Goal: Task Accomplishment & Management: Manage account settings

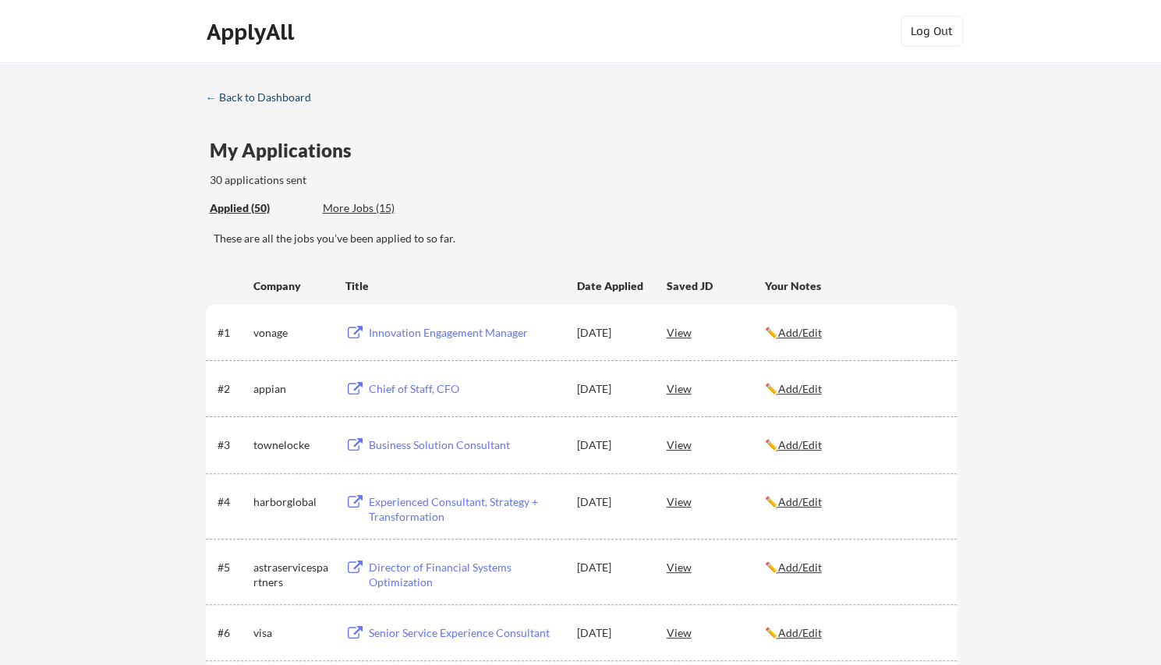
click at [292, 103] on div "← Back to Dashboard" at bounding box center [264, 97] width 117 height 11
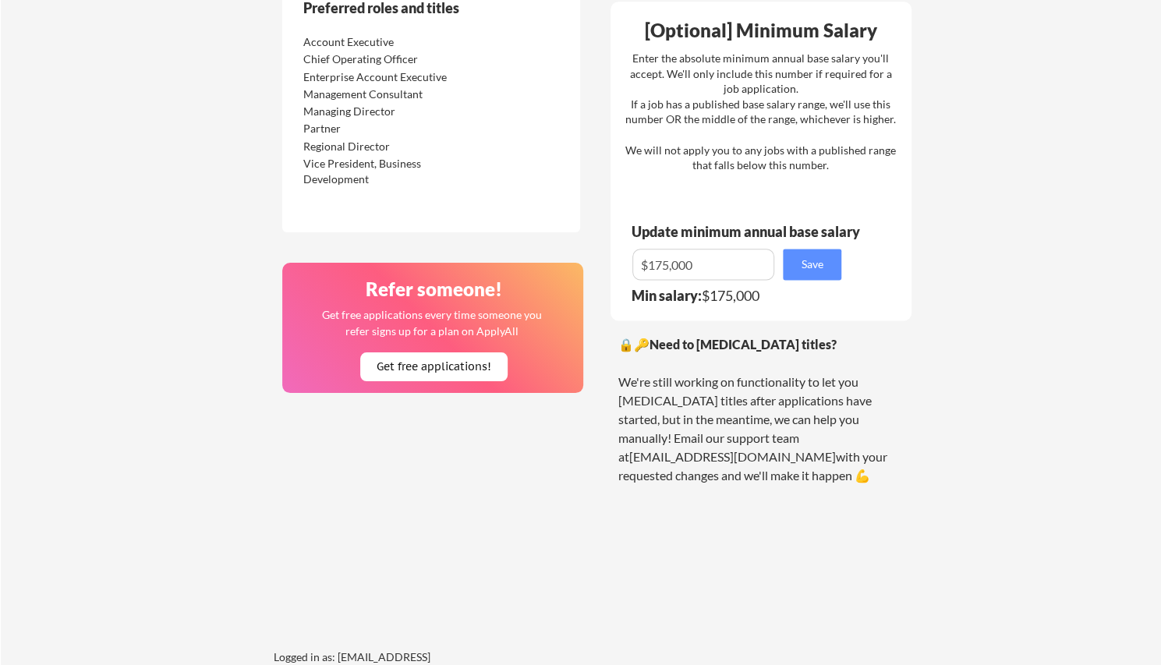
scroll to position [858, 0]
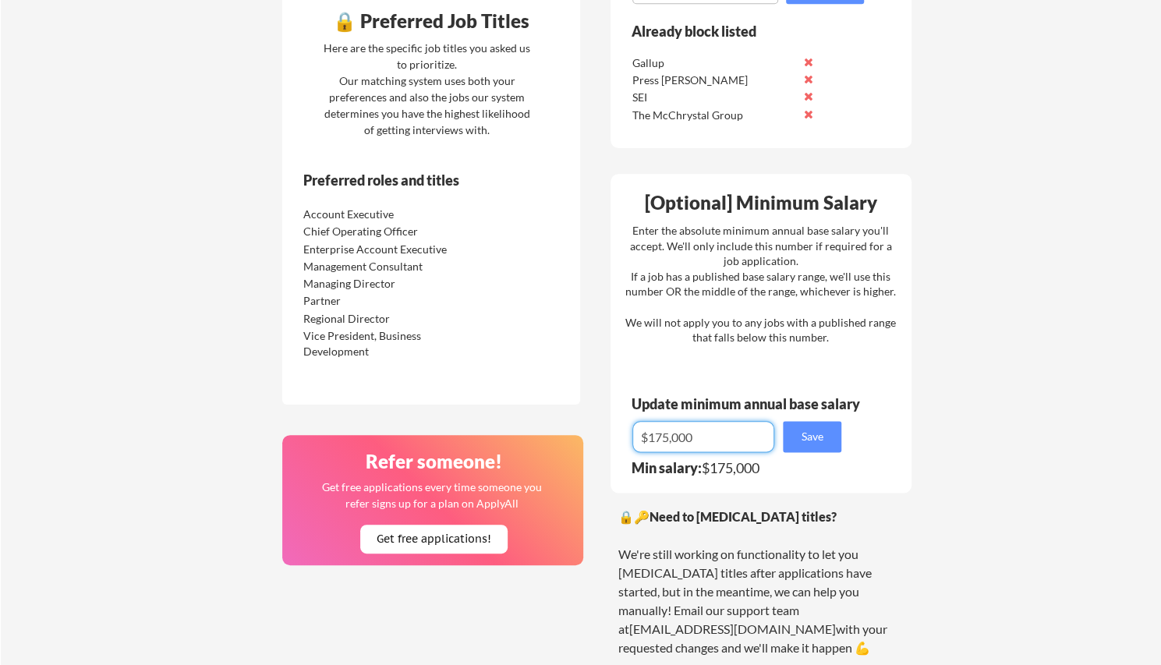
drag, startPoint x: 657, startPoint y: 439, endPoint x: 664, endPoint y: 437, distance: 8.0
click at [664, 437] on input "input" at bounding box center [703, 436] width 142 height 31
type input "$125,000"
click at [819, 431] on button "Save" at bounding box center [812, 436] width 58 height 31
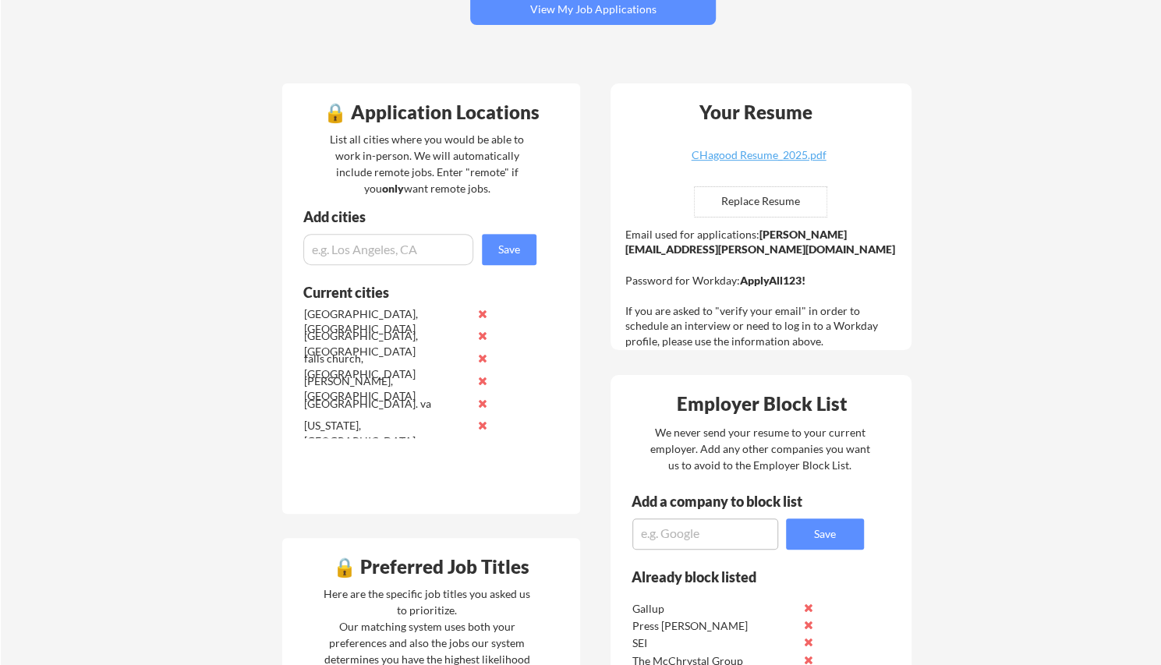
scroll to position [0, 0]
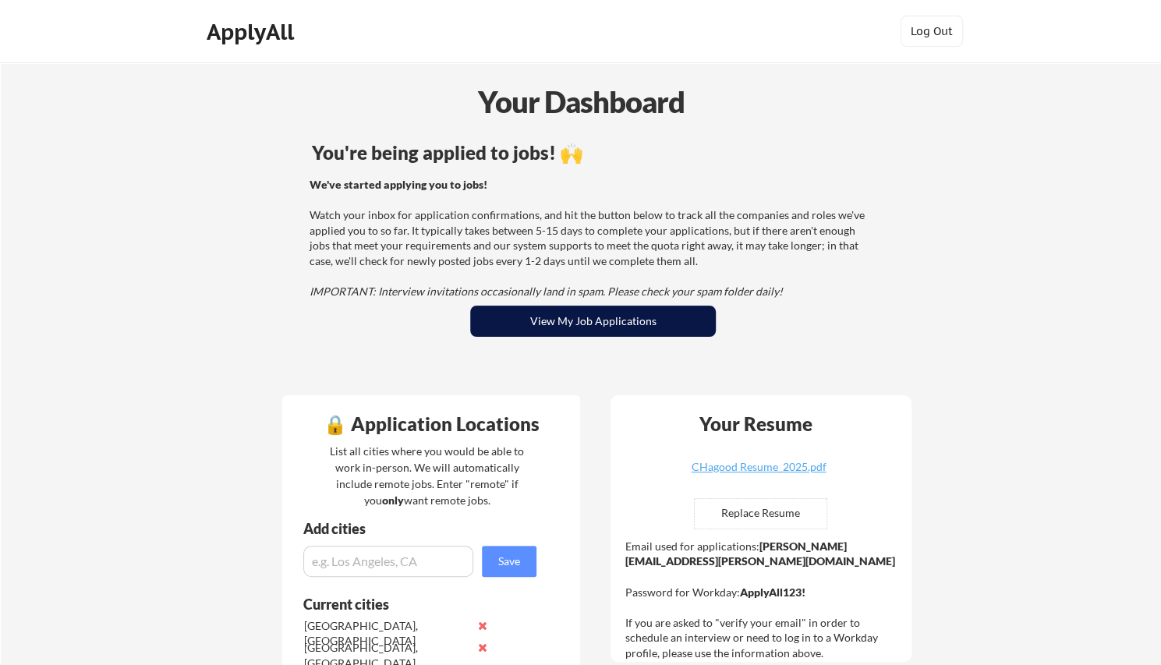
click at [668, 321] on button "View My Job Applications" at bounding box center [593, 321] width 246 height 31
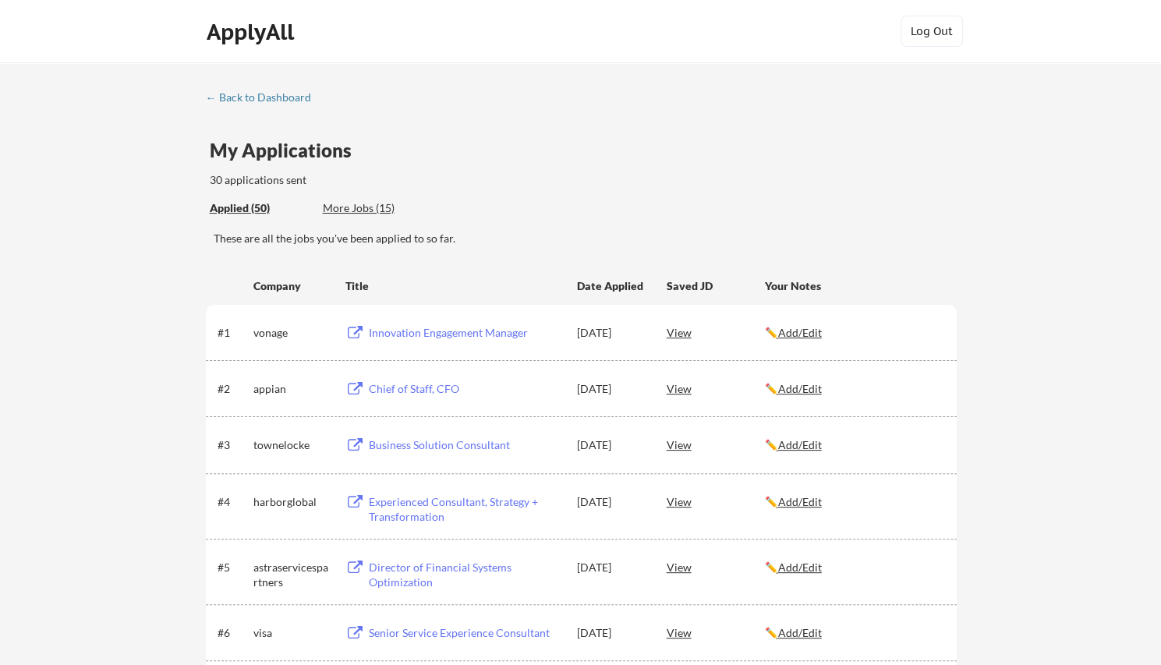
click at [361, 207] on div "More Jobs (15)" at bounding box center [380, 208] width 115 height 16
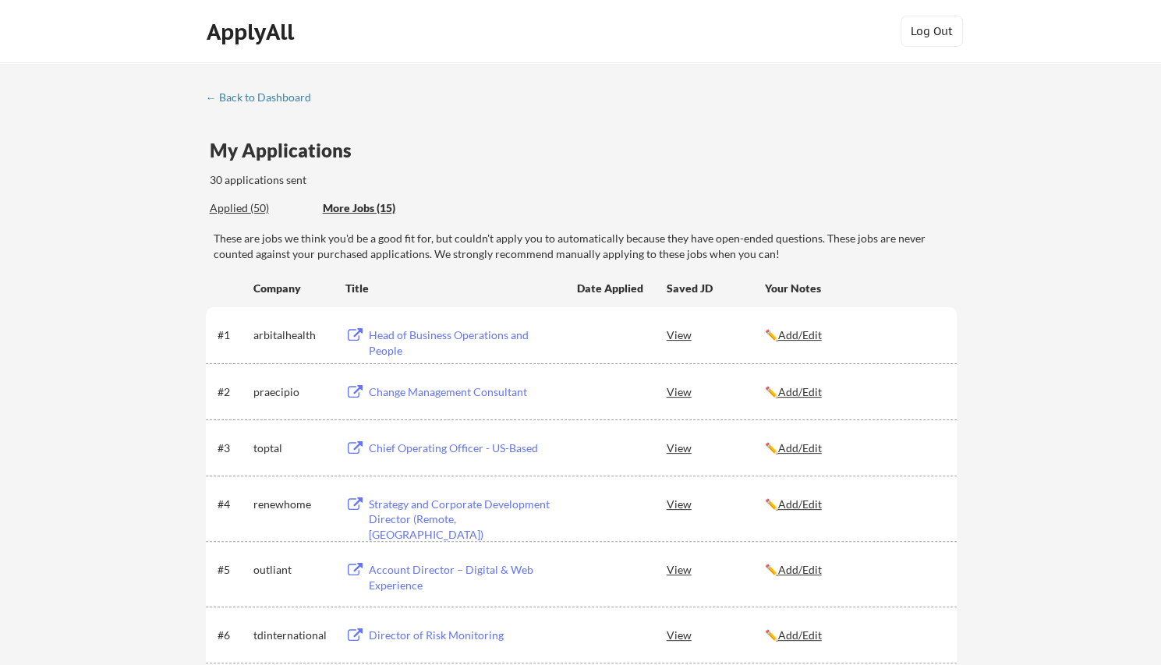
click at [234, 210] on div "Applied (50)" at bounding box center [260, 208] width 101 height 16
